Goal: Communication & Community: Share content

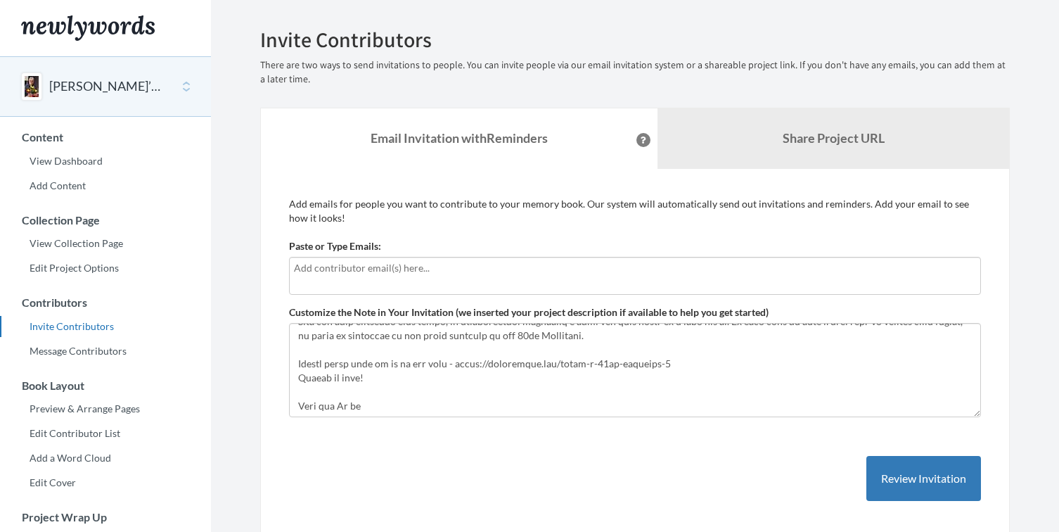
scroll to position [239, 0]
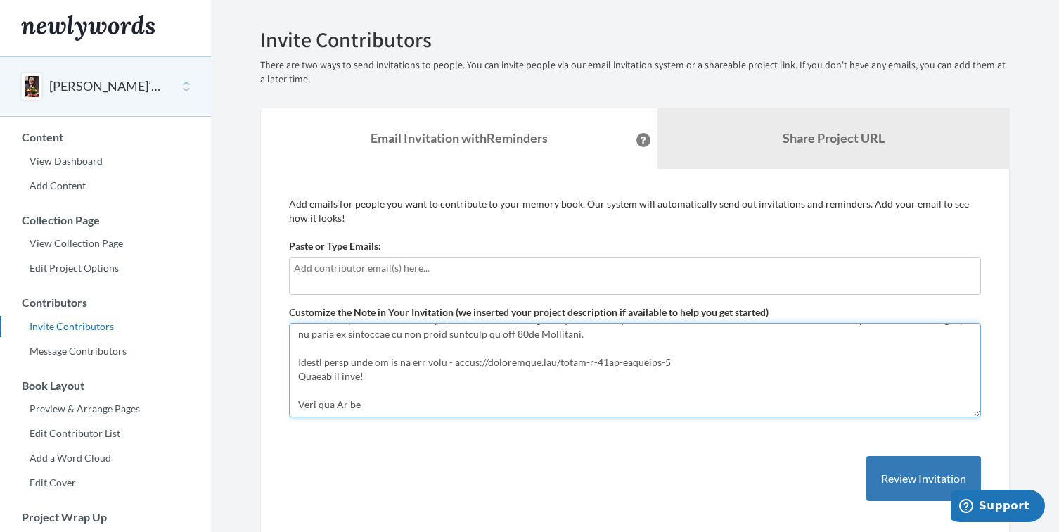
drag, startPoint x: 669, startPoint y: 364, endPoint x: 446, endPoint y: 368, distance: 222.2
click at [446, 368] on textarea "Customize the Note in Your Invitation (we inserted your project description if …" at bounding box center [635, 370] width 692 height 94
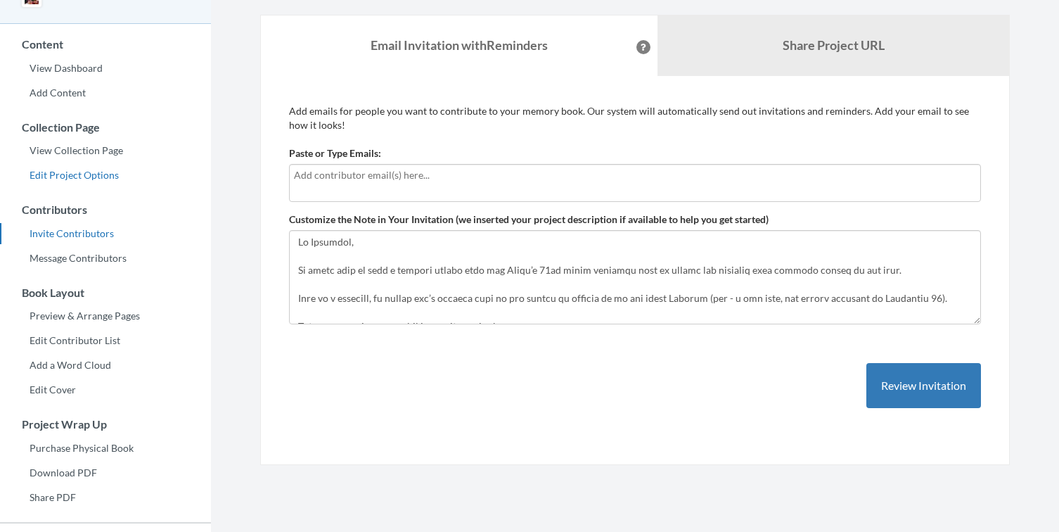
scroll to position [70, 0]
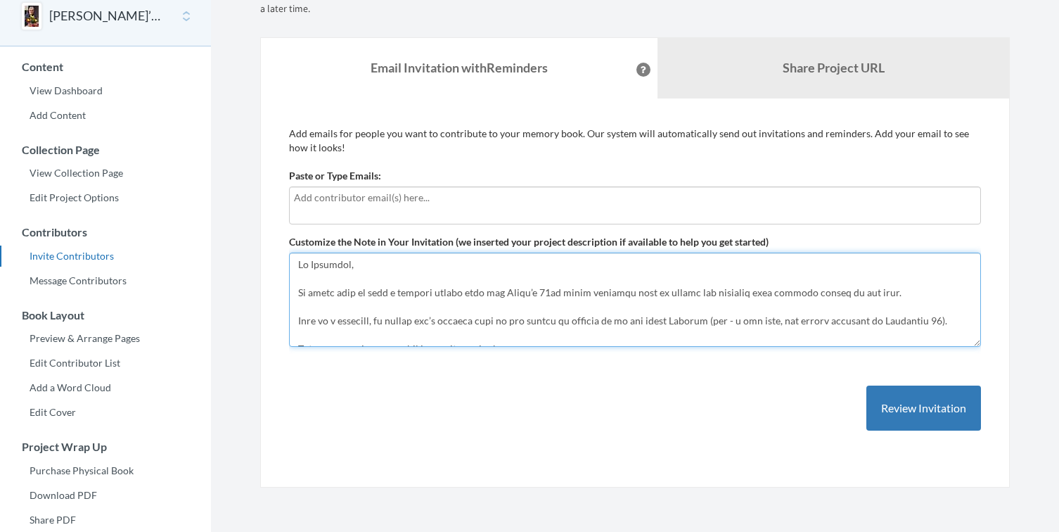
click at [359, 304] on textarea "Customize the Note in Your Invitation (we inserted your project description if …" at bounding box center [635, 299] width 692 height 94
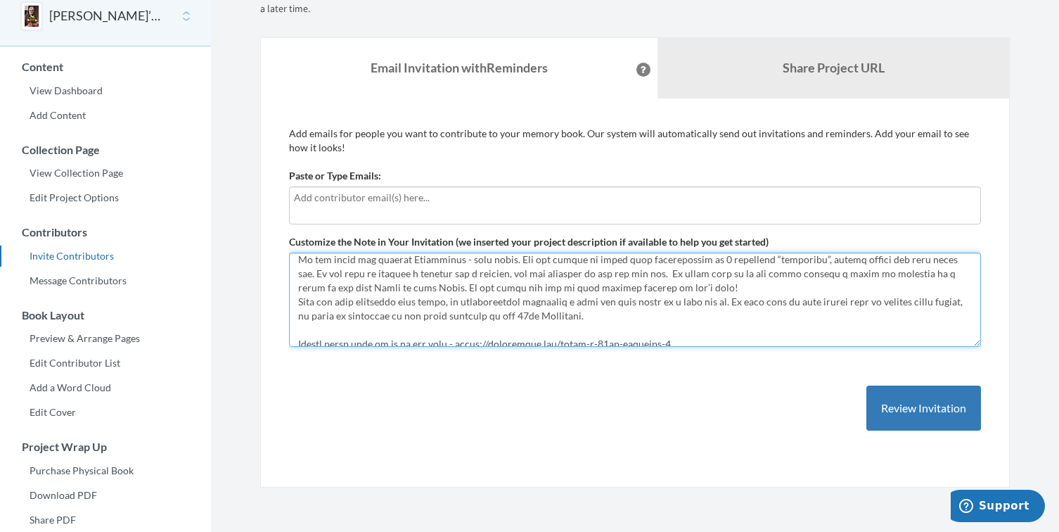
scroll to position [211, 0]
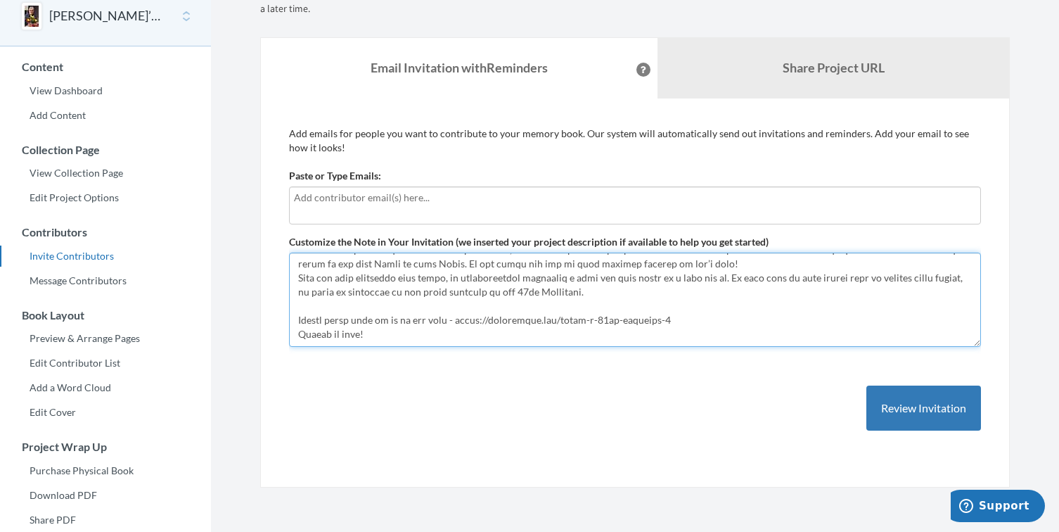
click at [297, 275] on textarea "Customize the Note in Your Invitation (we inserted your project description if …" at bounding box center [635, 299] width 692 height 94
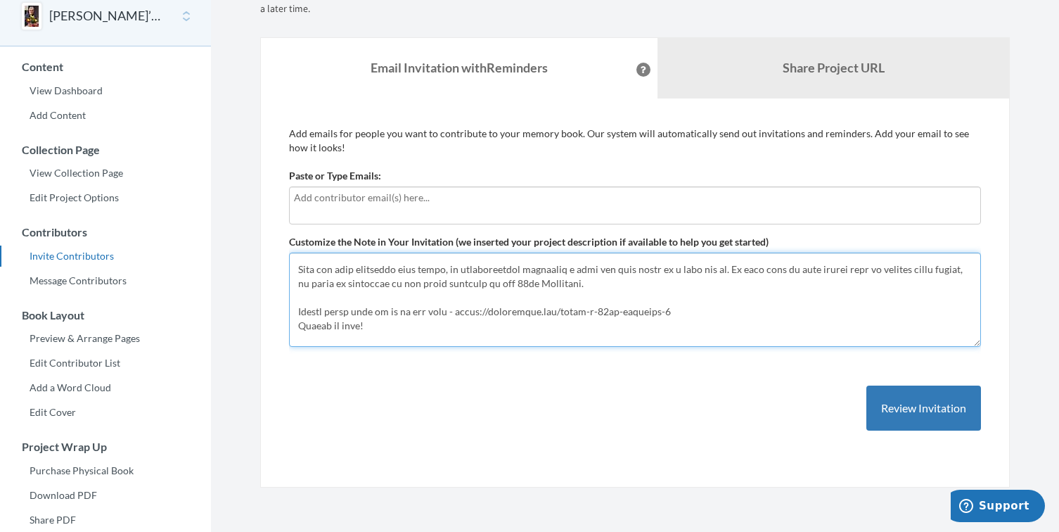
scroll to position [247, 0]
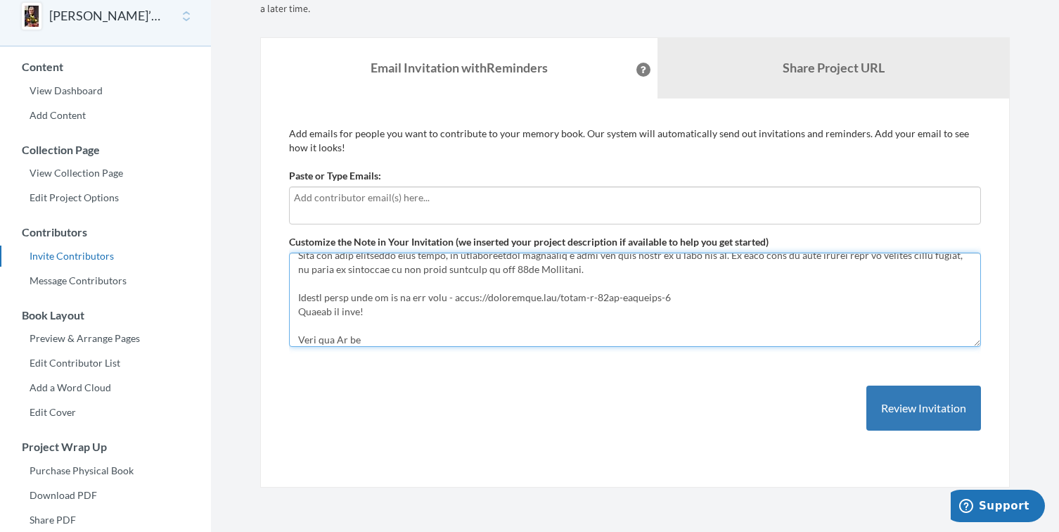
drag, startPoint x: 394, startPoint y: 332, endPoint x: 341, endPoint y: 310, distance: 57.1
click at [341, 310] on textarea "Customize the Note in Your Invitation (we inserted your project description if …" at bounding box center [635, 299] width 692 height 94
click at [382, 333] on textarea "Customize the Note in Your Invitation (we inserted your project description if …" at bounding box center [635, 299] width 692 height 94
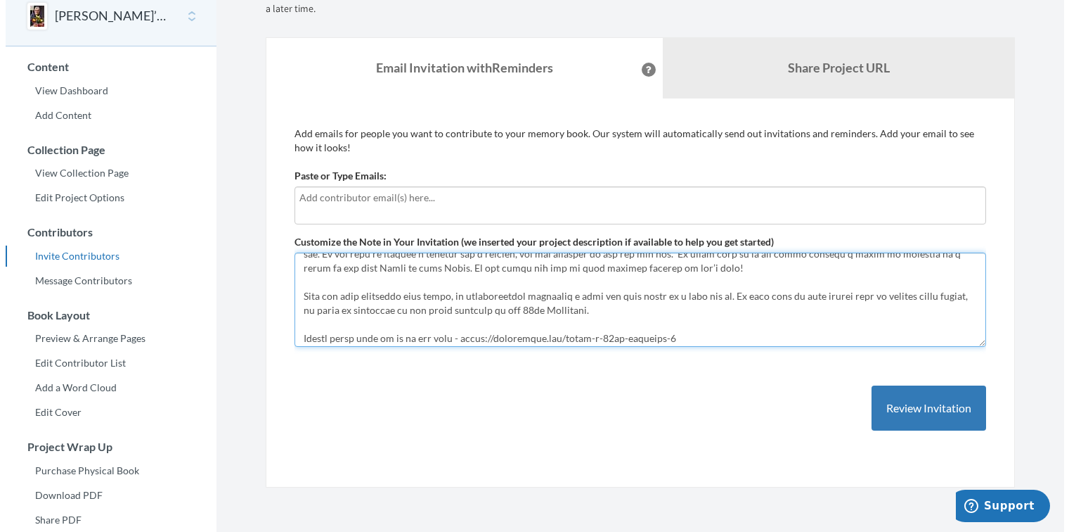
scroll to position [0, 0]
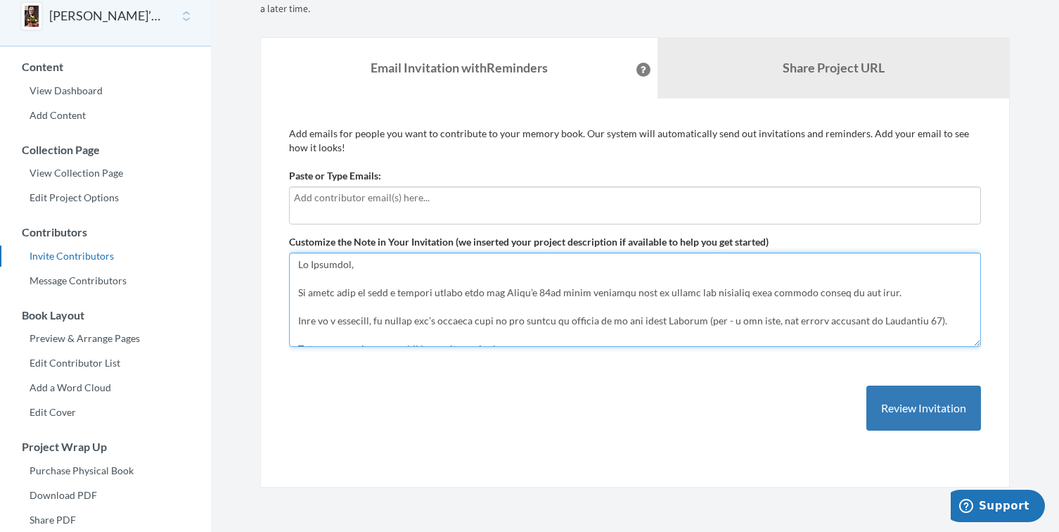
drag, startPoint x: 378, startPoint y: 342, endPoint x: 269, endPoint y: 238, distance: 151.2
click at [269, 238] on div "Add emails for people you want to contribute to your memory book. Our system wi…" at bounding box center [635, 293] width 750 height 390
type textarea "Hi Everyone, We would like to make a special memory book for Linda’s 80th which…"
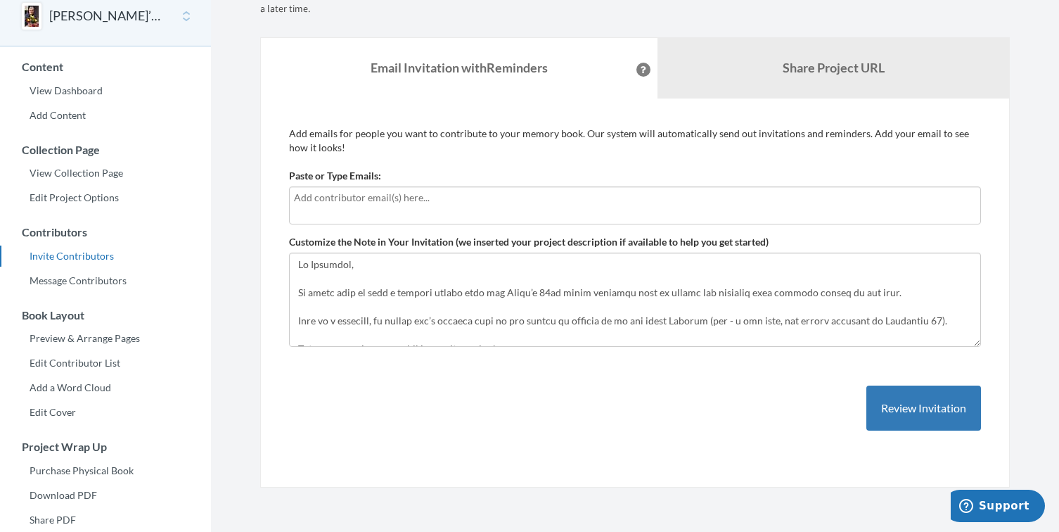
click at [337, 198] on input "text" at bounding box center [635, 197] width 682 height 15
type input "aclarkinuk@yahoo.com.au"
click at [904, 401] on button "Review Invitation" at bounding box center [923, 408] width 115 height 46
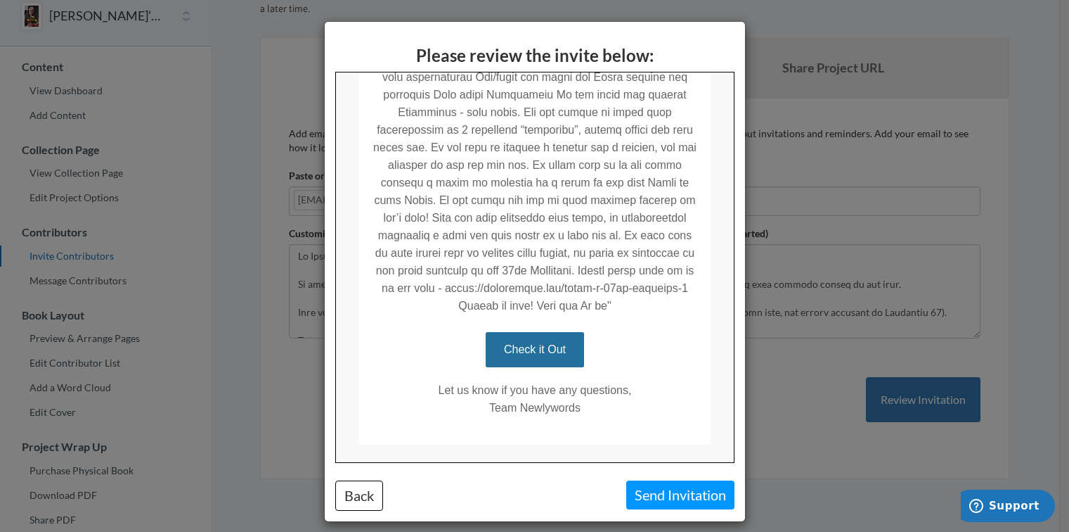
scroll to position [566, 0]
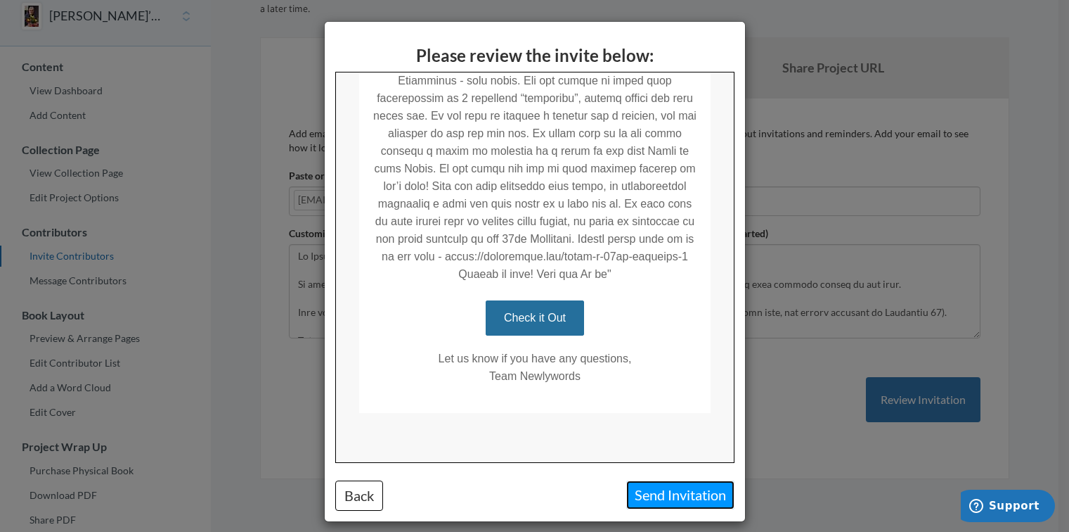
click at [650, 491] on button "Send Invitation" at bounding box center [680, 494] width 108 height 29
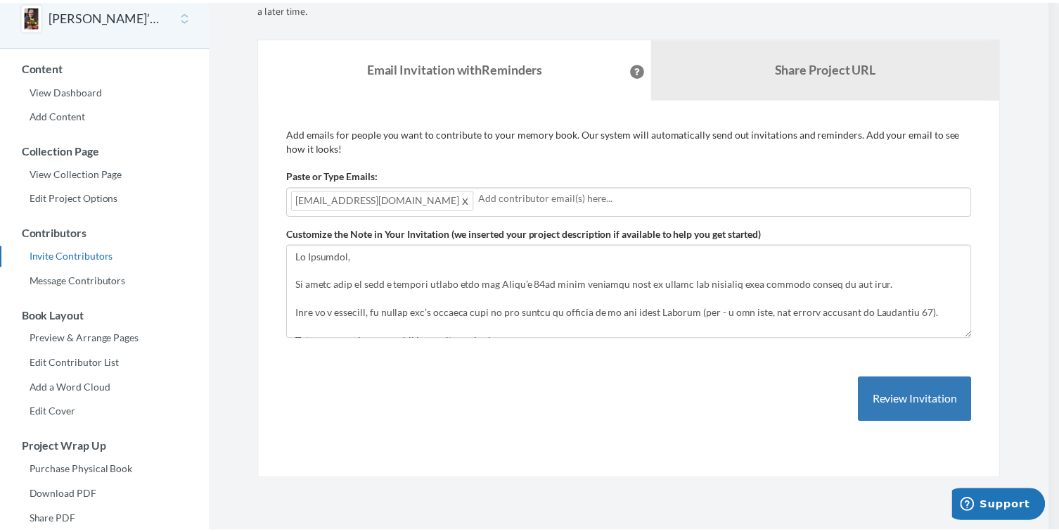
scroll to position [0, 0]
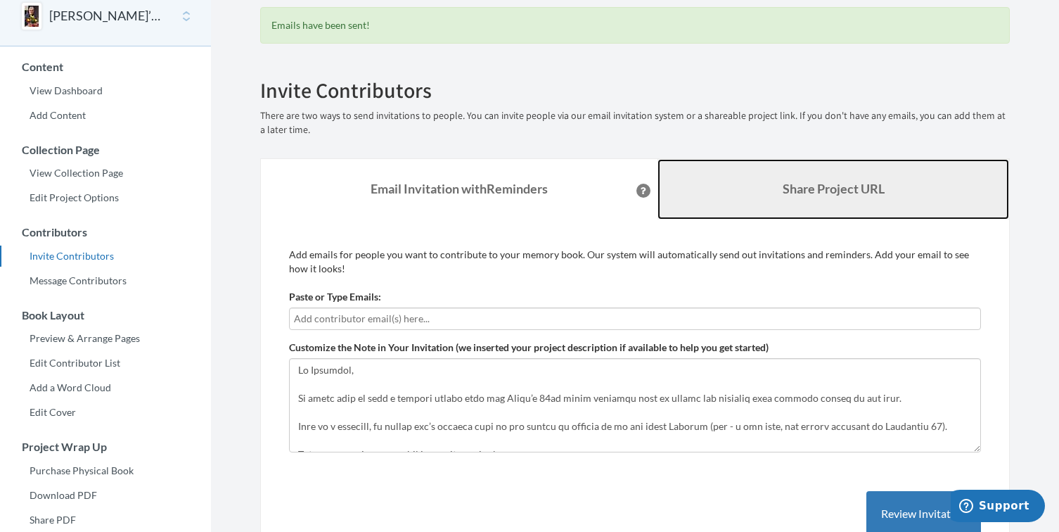
click at [792, 193] on b "Share Project URL" at bounding box center [834, 188] width 102 height 15
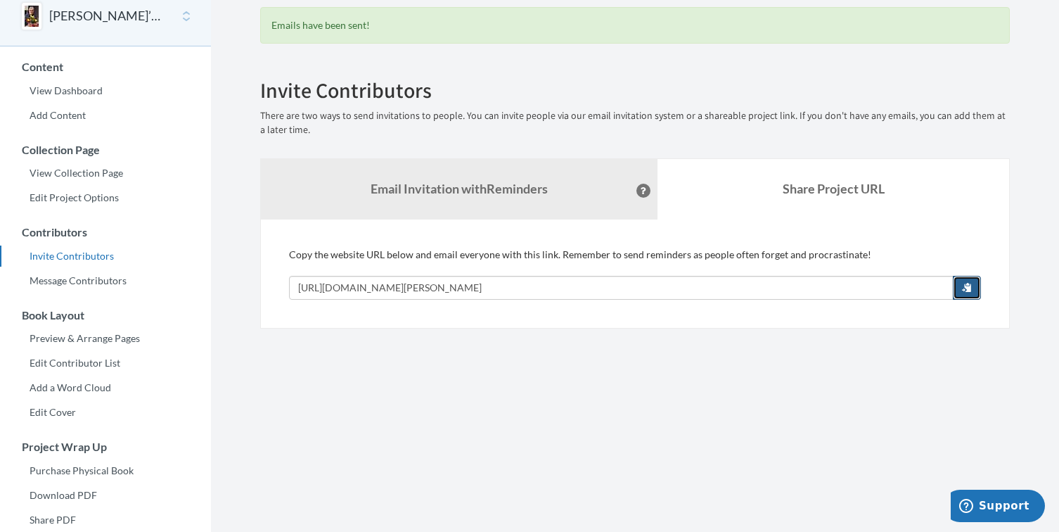
click at [963, 288] on span "button" at bounding box center [967, 287] width 10 height 10
click at [970, 291] on span "button" at bounding box center [967, 287] width 10 height 10
